Goal: Information Seeking & Learning: Learn about a topic

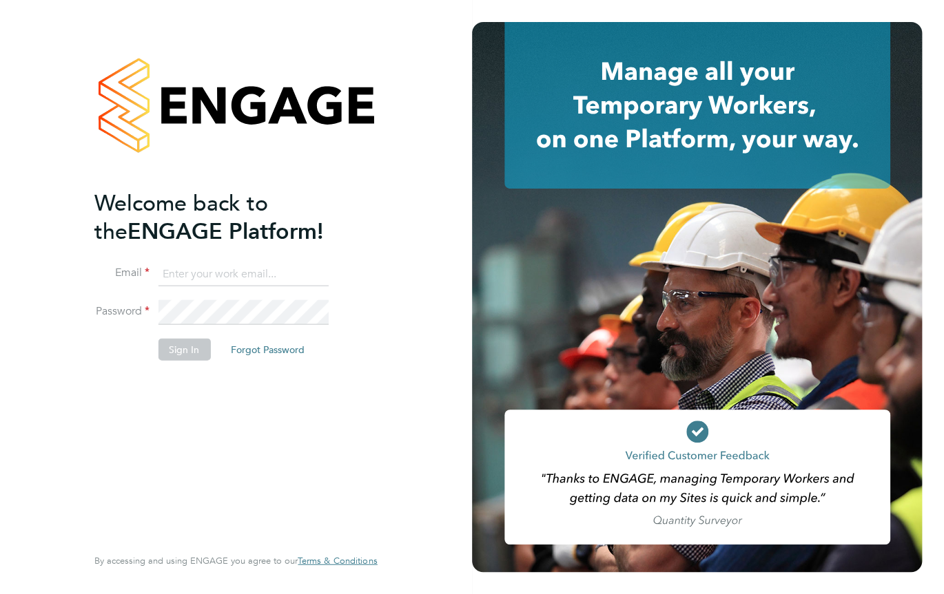
type input "elise.langton@buildrec.com"
click at [175, 346] on button "Sign In" at bounding box center [184, 349] width 52 height 22
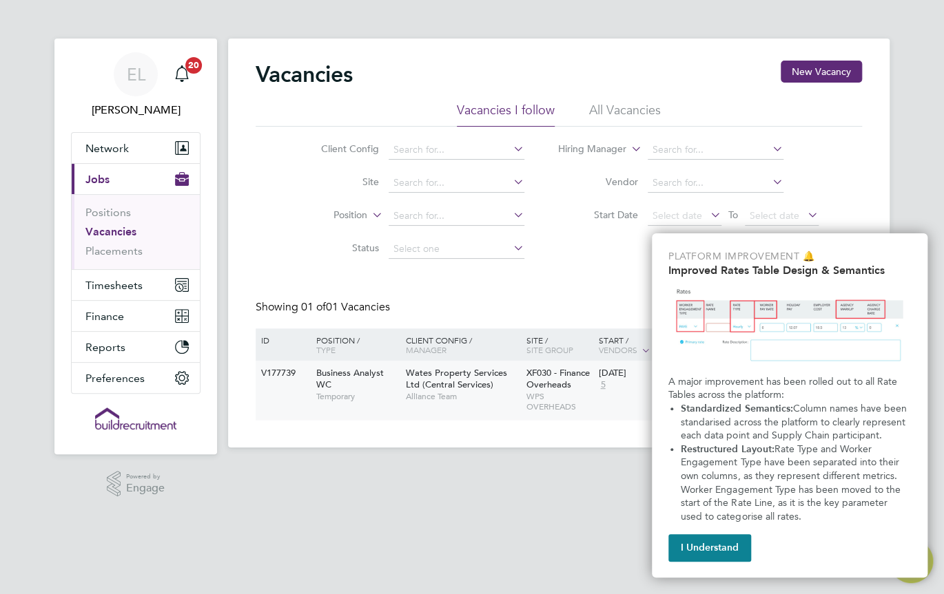
click at [368, 374] on span "Business Analyst WC" at bounding box center [350, 378] width 68 height 23
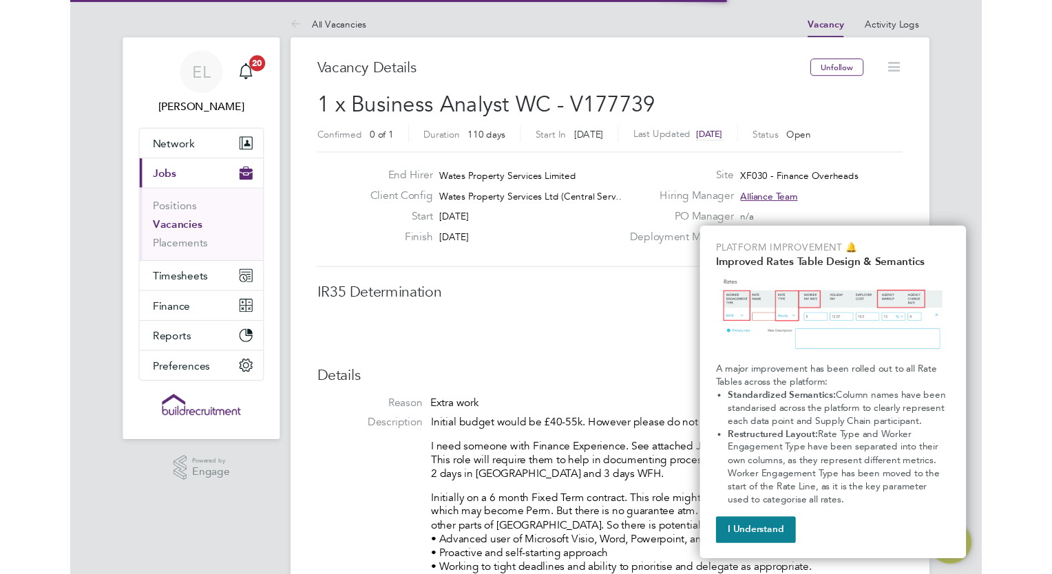
scroll to position [41, 96]
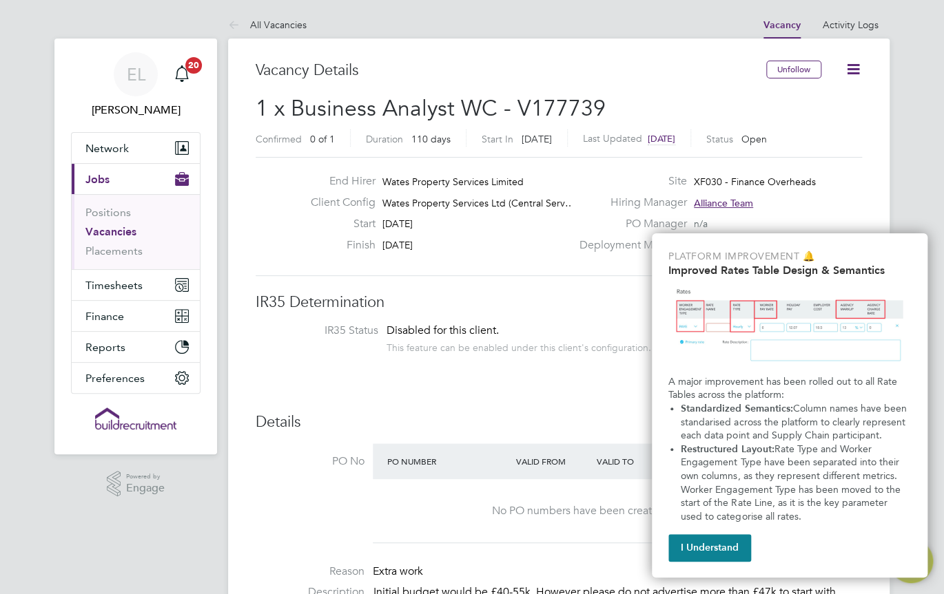
click at [474, 333] on span "Disabled for this client." at bounding box center [442, 331] width 112 height 14
click at [763, 382] on p "A major improvement has been rolled out to all Rate Tables across the platform:" at bounding box center [789, 388] width 242 height 27
click at [751, 249] on div "Platform Improvement 🔔 Improved Rates Table Design & Semantics A major improvem…" at bounding box center [790, 405] width 276 height 344
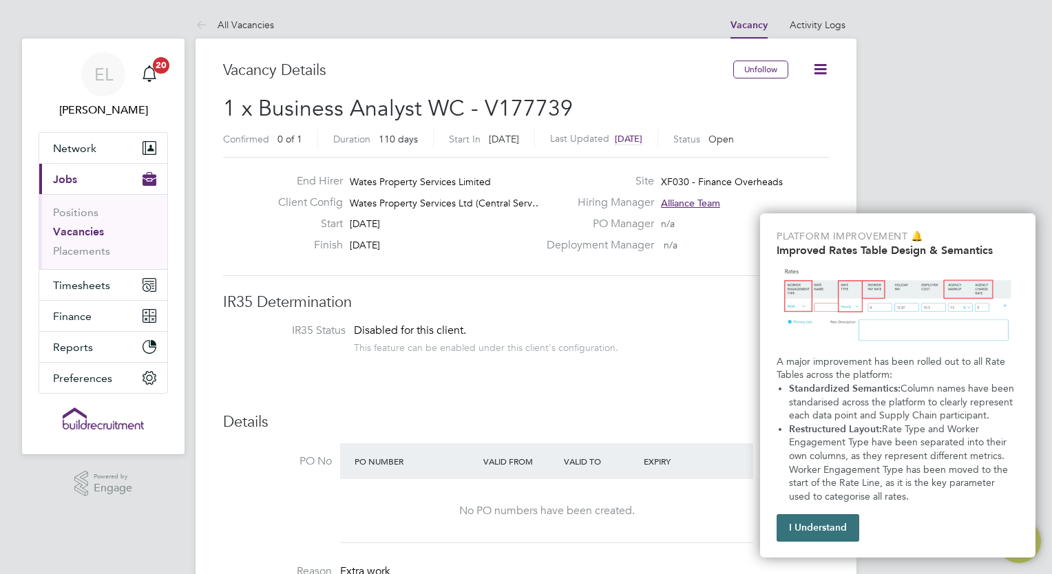
click at [807, 528] on button "I Understand" at bounding box center [818, 529] width 83 height 28
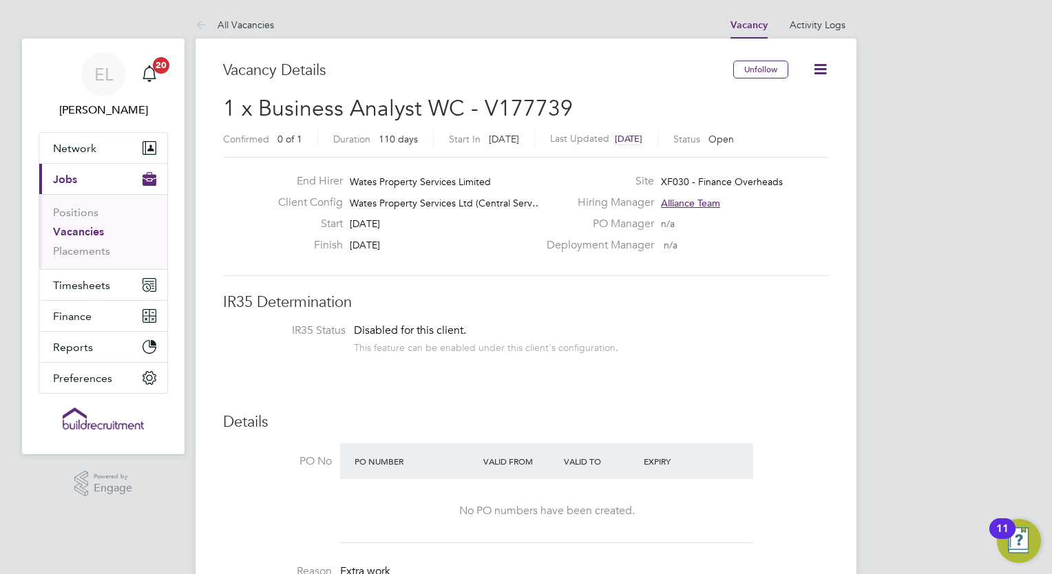
click at [692, 424] on h3 "Details" at bounding box center [526, 423] width 606 height 20
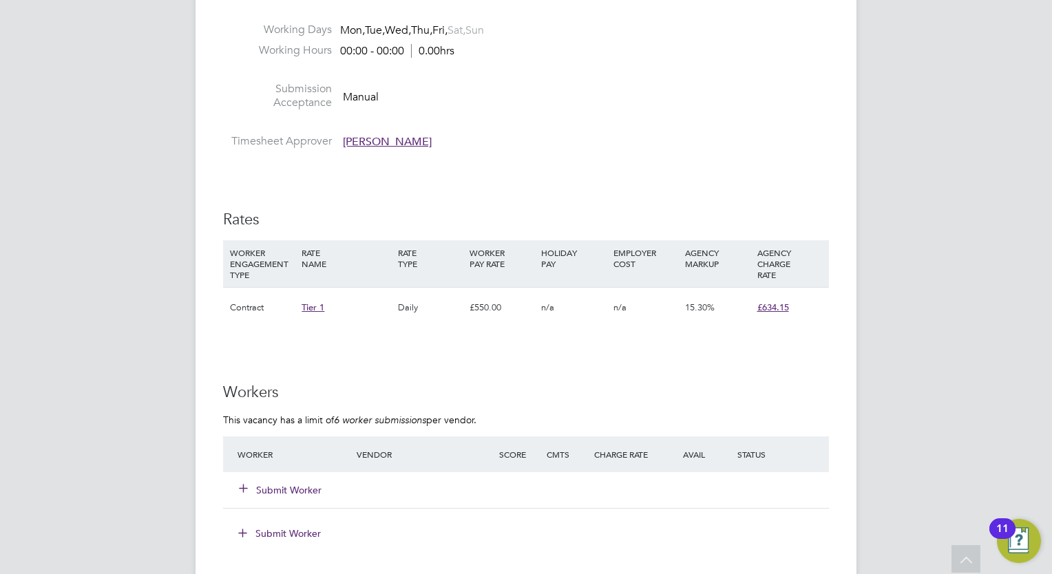
scroll to position [1047, 0]
